Goal: Task Accomplishment & Management: Use online tool/utility

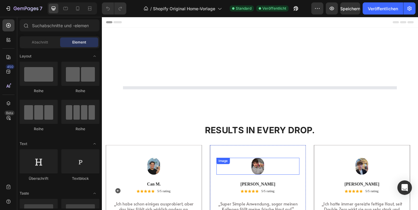
scroll to position [64, 0]
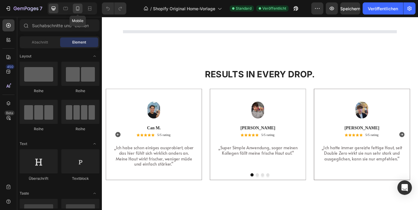
click at [76, 11] on icon at bounding box center [78, 8] width 6 height 6
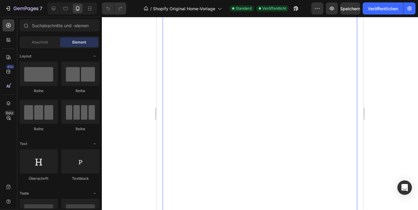
scroll to position [199, 0]
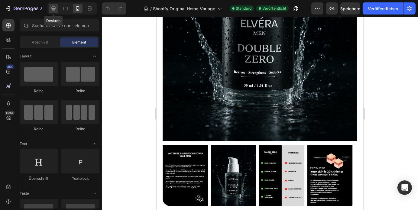
click at [55, 8] on icon at bounding box center [54, 9] width 4 height 4
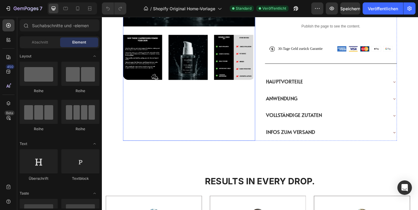
scroll to position [271, 0]
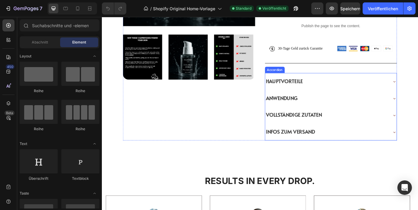
click at [414, 113] on div "ANWENDUNG" at bounding box center [359, 109] width 141 height 7
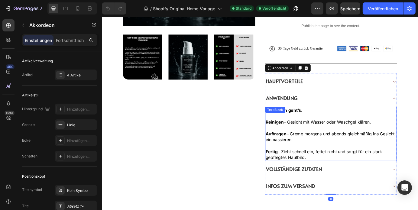
click at [335, 154] on p "Auftragen – Creme morgens und abends gleichmäßig ins Gesicht einmassieren." at bounding box center [365, 155] width 150 height 14
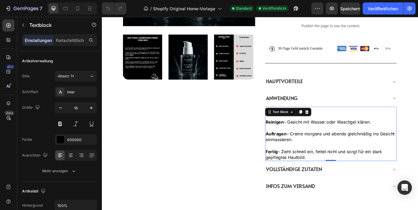
click at [359, 174] on p "Fertig – Zieht schnell ein, fettet nicht und sorgt für ein stark gepflegtes Hau…" at bounding box center [365, 175] width 150 height 14
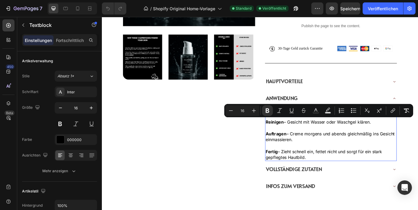
drag, startPoint x: 341, startPoint y: 176, endPoint x: 288, endPoint y: 137, distance: 65.6
click at [289, 137] on div "So einfach geht’s: Reinigen – Gesicht mit Wasser oder Waschgel klären. Auftrage…" at bounding box center [364, 151] width 151 height 62
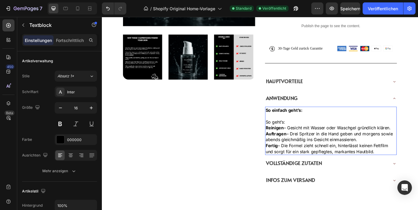
click at [314, 136] on p "So geht’s:" at bounding box center [365, 137] width 150 height 7
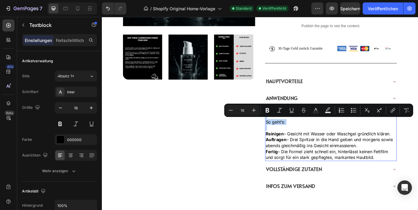
drag, startPoint x: 313, startPoint y: 144, endPoint x: 289, endPoint y: 133, distance: 26.4
click at [289, 133] on div "So einfach geht’s: So geht’s: Reinigen – Gesicht mit Wasser oder Waschgel gründ…" at bounding box center [364, 151] width 151 height 62
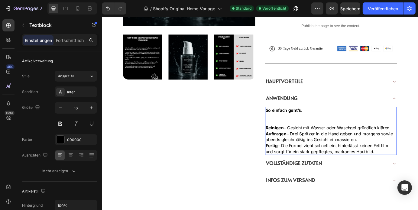
click at [292, 137] on p "Rich Text Editor. Editing area: main" at bounding box center [365, 137] width 150 height 7
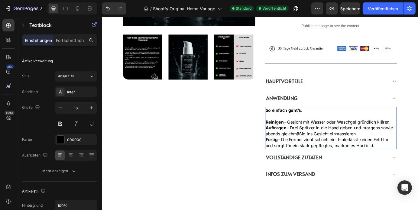
click at [418, 138] on p "Reinigen – Gesicht mit Wasser oder Waschgel gründlich klären." at bounding box center [365, 137] width 150 height 7
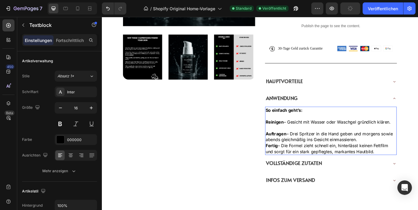
click at [403, 160] on p "Auftragen – Drei Spritzer in die Hand geben und morgens sowie abends gleichmäßi…" at bounding box center [365, 155] width 150 height 14
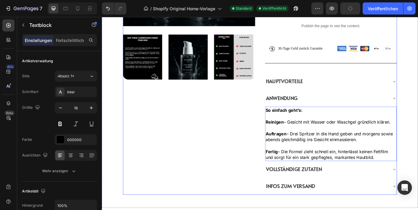
click at [250, 148] on div "Product Images" at bounding box center [202, 23] width 152 height 396
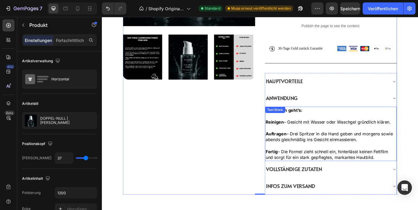
click at [362, 162] on p "Rich Text Editor. Editing area: main" at bounding box center [365, 164] width 150 height 7
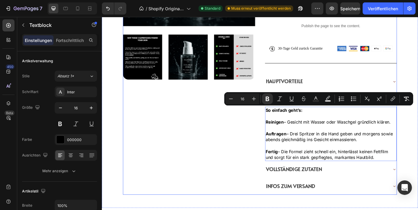
drag, startPoint x: 413, startPoint y: 176, endPoint x: 284, endPoint y: 119, distance: 141.5
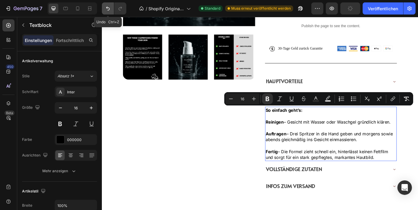
click at [110, 4] on button "Rückgängig/Wiederholen" at bounding box center [108, 8] width 12 height 12
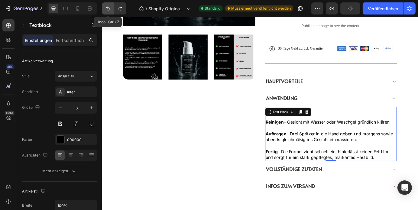
click at [110, 4] on button "Rückgängig/Wiederholen" at bounding box center [108, 8] width 12 height 12
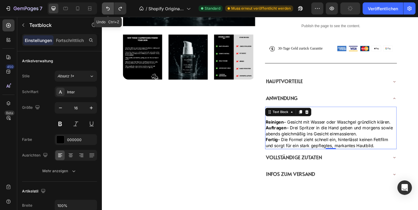
click at [110, 4] on button "Rückgängig/Wiederholen" at bounding box center [108, 8] width 12 height 12
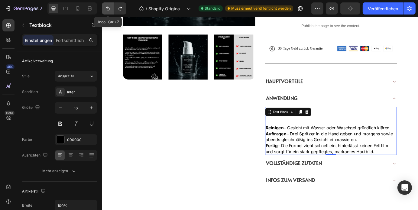
click at [110, 4] on button "Rückgängig/Wiederholen" at bounding box center [108, 8] width 12 height 12
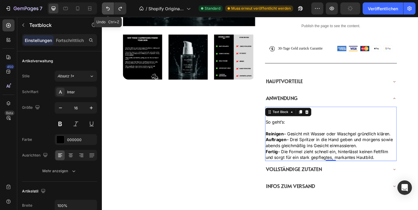
click at [110, 4] on button "Rückgängig/Wiederholen" at bounding box center [108, 8] width 12 height 12
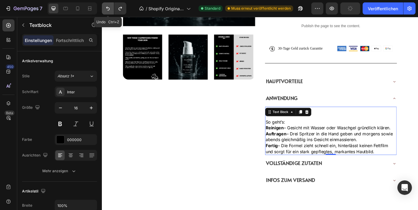
click at [110, 4] on button "Rückgängig/Wiederholen" at bounding box center [108, 8] width 12 height 12
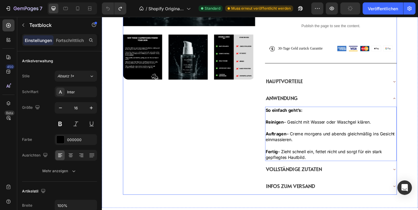
click at [245, 160] on div "Product Images" at bounding box center [202, 23] width 152 height 396
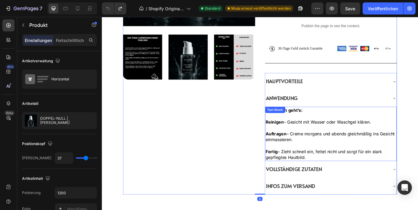
click at [344, 162] on p "Rich Text Editor. Editing area: main" at bounding box center [365, 164] width 150 height 7
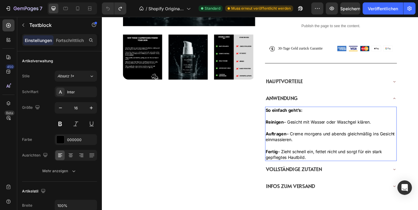
drag, startPoint x: 368, startPoint y: 174, endPoint x: 286, endPoint y: 126, distance: 94.5
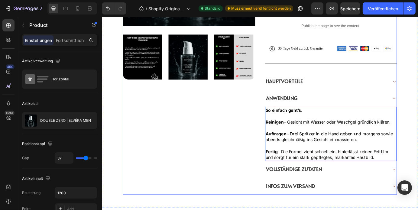
click at [250, 192] on div "Product Images" at bounding box center [202, 23] width 152 height 396
click at [327, 125] on div "So einfach geht’s: Reinigen – Gesicht mit Wasser oder Waschgel gründlich klären…" at bounding box center [364, 151] width 151 height 62
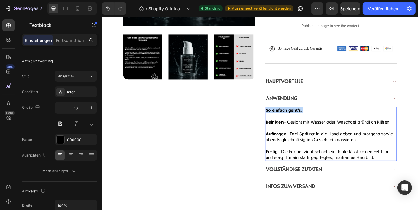
drag, startPoint x: 349, startPoint y: 122, endPoint x: 287, endPoint y: 122, distance: 62.6
click at [289, 122] on div "So einfach geht’s: Reinigen – Gesicht mit Wasser oder Waschgel gründlich klären…" at bounding box center [364, 151] width 151 height 62
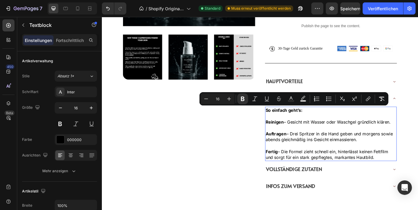
click at [299, 127] on p "Rich Text Editor. Editing area: main" at bounding box center [365, 130] width 150 height 7
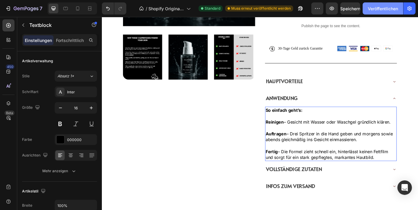
click at [380, 11] on font "Veröffentlichen" at bounding box center [383, 8] width 30 height 5
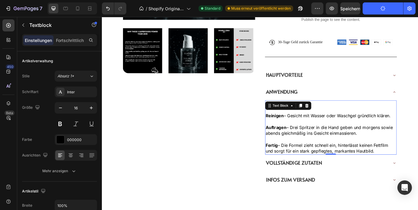
scroll to position [266, 0]
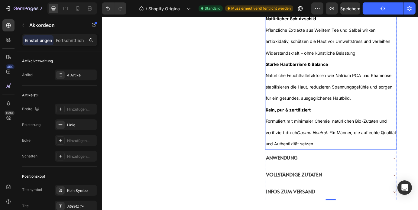
scroll to position [412, 0]
click at [344, 151] on icon "Cosmo Neutral" at bounding box center [343, 150] width 34 height 6
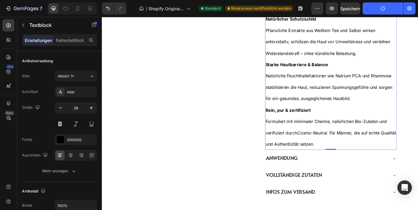
click at [341, 151] on icon "Cosmo Neutral" at bounding box center [343, 150] width 34 height 6
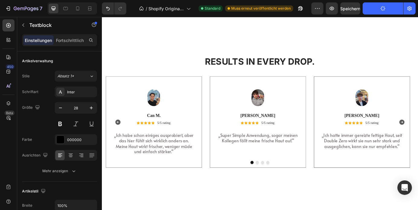
scroll to position [638, 0]
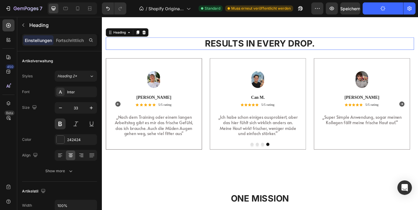
click at [357, 46] on h2 "Results in Every Drop." at bounding box center [283, 47] width 354 height 14
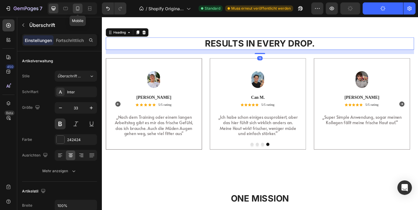
click at [80, 11] on icon at bounding box center [78, 8] width 6 height 6
type input "29"
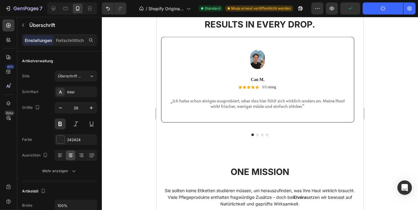
scroll to position [835, 0]
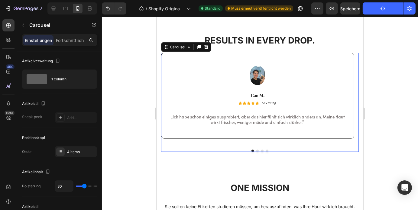
click at [256, 151] on button "Dot" at bounding box center [257, 150] width 2 height 2
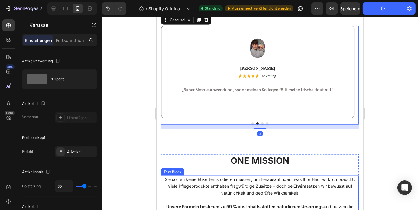
scroll to position [677, 0]
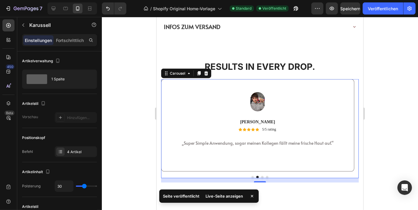
click at [261, 176] on button "Dot" at bounding box center [262, 177] width 2 height 2
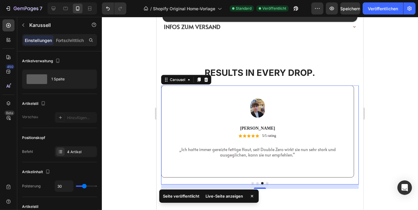
click at [266, 182] on button "Dot" at bounding box center [267, 183] width 2 height 2
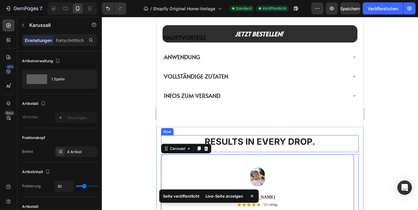
scroll to position [692, 0]
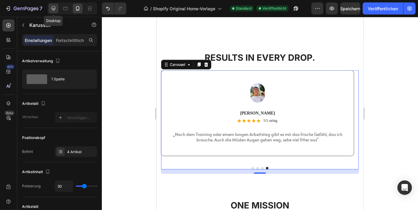
click at [57, 9] on div at bounding box center [54, 9] width 10 height 10
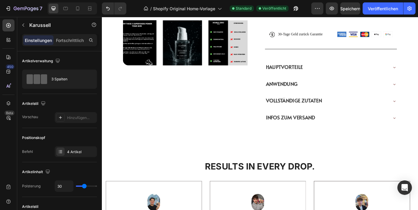
scroll to position [411, 0]
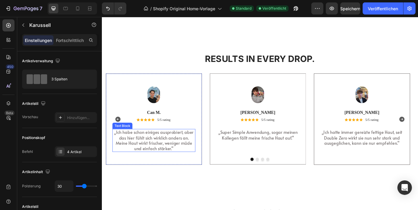
click at [193, 146] on p "„Ich habe schon einiges ausprobiert, aber das hier fühlt sich wirklich anders a…" at bounding box center [161, 158] width 94 height 25
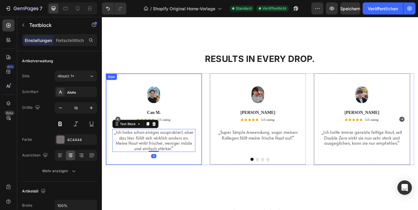
click at [197, 176] on div "Image Can M. Text Block Icon Icon Icon Icon Icon Icon List 5/5 rating Text Bloc…" at bounding box center [161, 133] width 110 height 105
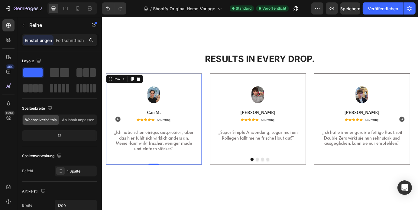
drag, startPoint x: 162, startPoint y: 184, endPoint x: 373, endPoint y: 155, distance: 213.5
click at [163, 185] on div at bounding box center [161, 185] width 12 height 1
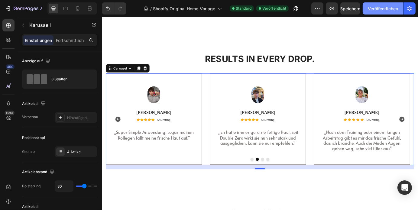
click at [384, 10] on font "Veröffentlichen" at bounding box center [383, 8] width 30 height 5
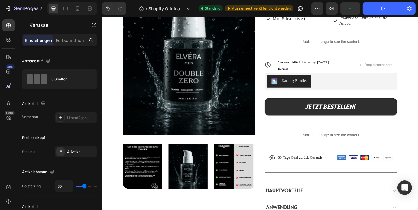
scroll to position [59, 0]
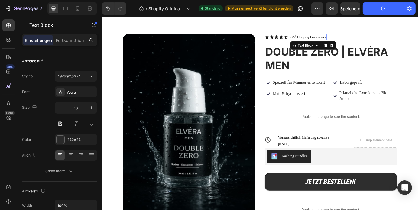
click at [348, 38] on p "836+ Happy Customers" at bounding box center [338, 40] width 41 height 6
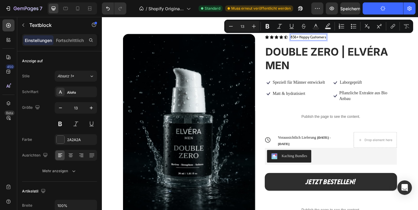
click at [337, 40] on p "836+ Happy Customers" at bounding box center [338, 40] width 41 height 6
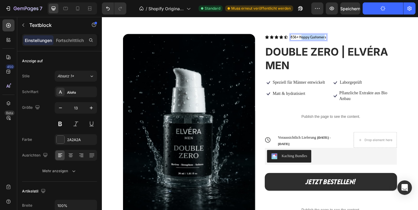
drag, startPoint x: 328, startPoint y: 40, endPoint x: 356, endPoint y: 39, distance: 27.3
click at [356, 39] on p "836+ Happy Customers" at bounding box center [338, 40] width 41 height 6
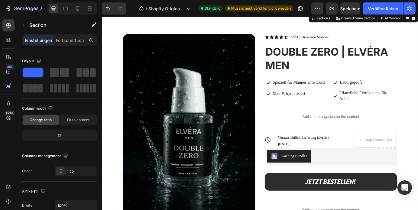
click at [384, 32] on div "Product Images Icon Icon Icon Icon Icon Icon List 836+ zufriedene Männer Text B…" at bounding box center [283, 198] width 363 height 373
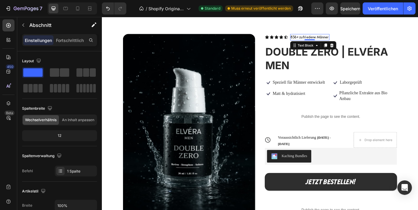
click at [340, 40] on p "836+ zufriedene Männer" at bounding box center [340, 40] width 44 height 6
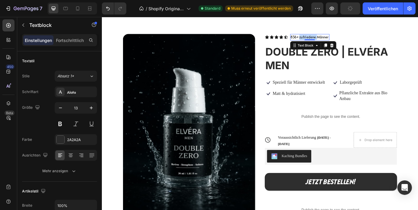
click at [332, 40] on p "836+ zufriedene Männer" at bounding box center [340, 40] width 44 height 6
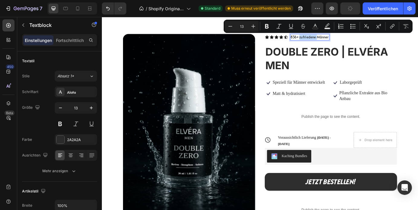
click at [336, 39] on p "836+ zufriedene Männer" at bounding box center [340, 40] width 44 height 6
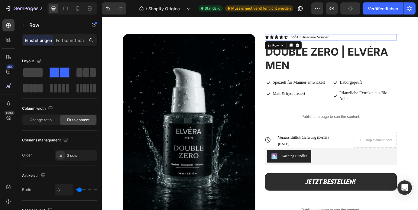
click at [395, 40] on div "Icon Icon Icon Icon Icon Icon List 836+ zufriedene Männer Text Block Row 0" at bounding box center [365, 39] width 152 height 7
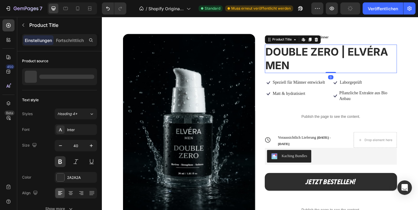
click at [390, 80] on h1 "DOUBLE ZERO | ELVÉRA MEN" at bounding box center [365, 64] width 152 height 33
click at [393, 9] on font "Veröffentlichen" at bounding box center [383, 8] width 30 height 5
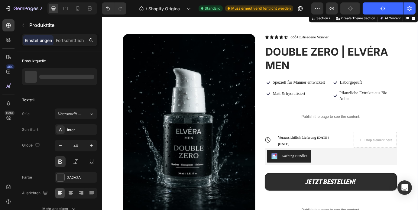
click at [418, 85] on div "Product Images Icon Icon Icon Icon Icon Icon List 836+ zufriedene Männer Text B…" at bounding box center [283, 198] width 363 height 373
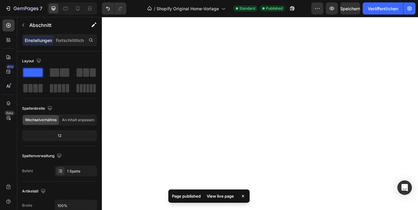
scroll to position [1439, 0]
